Goal: Find specific page/section: Find specific page/section

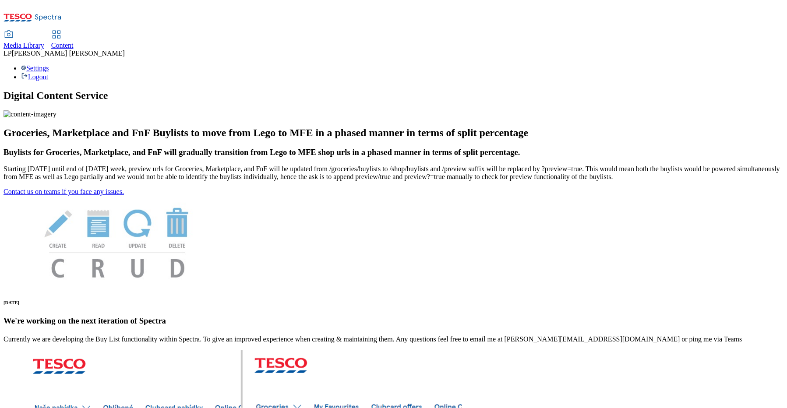
click at [44, 42] on span "Media Library" at bounding box center [24, 45] width 41 height 7
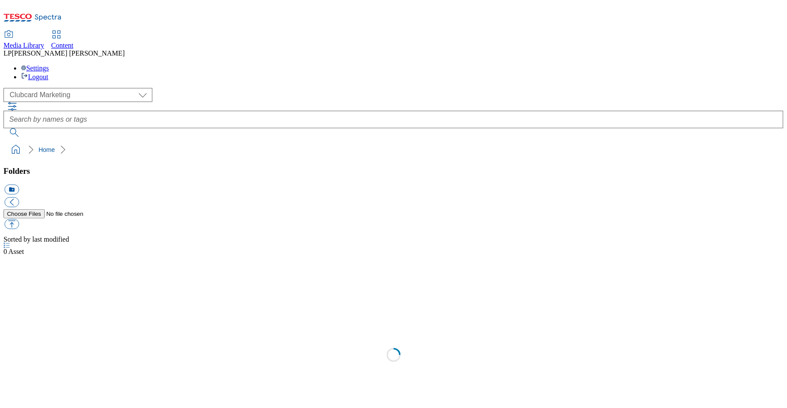
select select "flare-clubcard-mktg"
